Goal: Information Seeking & Learning: Learn about a topic

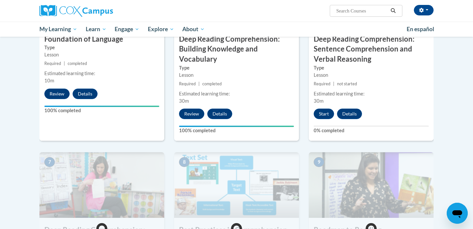
scroll to position [386, 0]
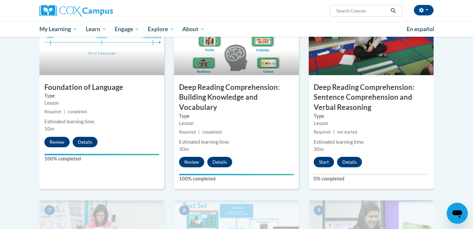
scroll to position [337, 0]
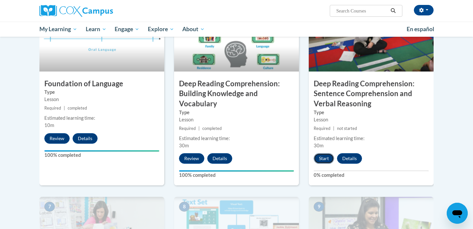
click at [328, 159] on button "Start" at bounding box center [324, 158] width 20 height 11
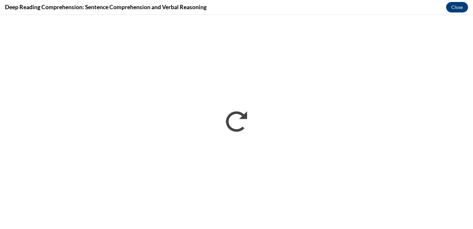
scroll to position [0, 0]
click at [452, 4] on button "Close" at bounding box center [457, 7] width 22 height 11
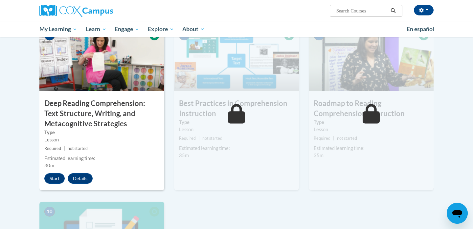
scroll to position [510, 0]
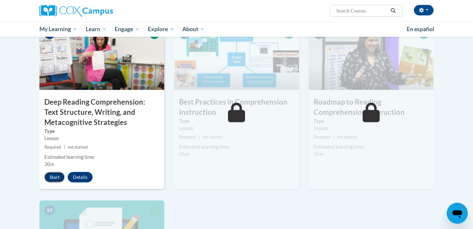
click at [53, 180] on button "Start" at bounding box center [54, 177] width 20 height 11
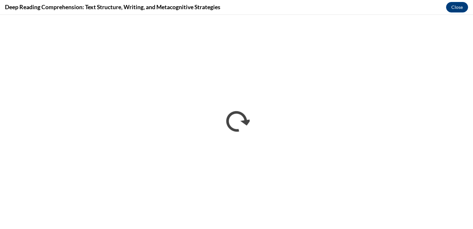
scroll to position [0, 0]
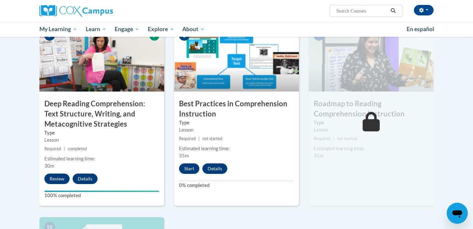
scroll to position [511, 0]
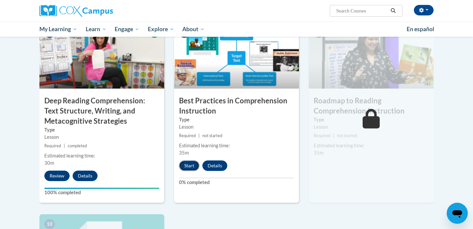
click at [191, 163] on button "Start" at bounding box center [189, 166] width 20 height 11
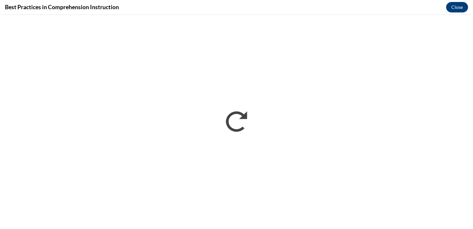
scroll to position [0, 0]
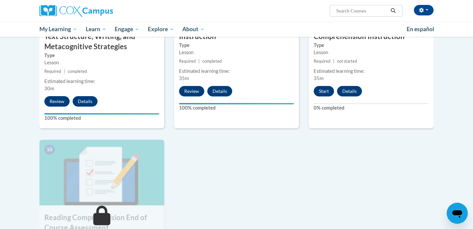
scroll to position [586, 0]
click at [325, 88] on button "Start" at bounding box center [324, 91] width 20 height 11
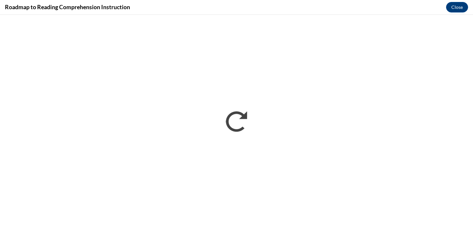
scroll to position [0, 0]
